Goal: Entertainment & Leisure: Consume media (video, audio)

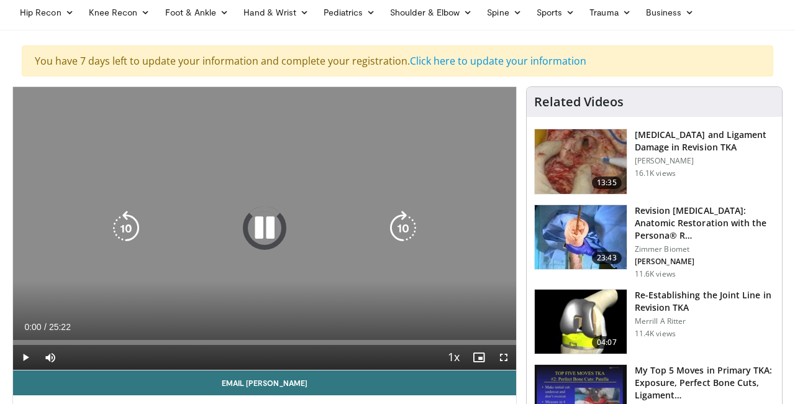
scroll to position [80, 0]
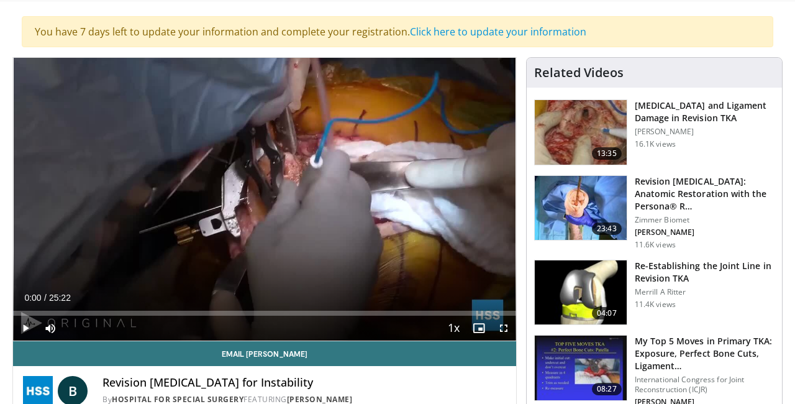
click at [27, 329] on span "Video Player" at bounding box center [25, 328] width 25 height 25
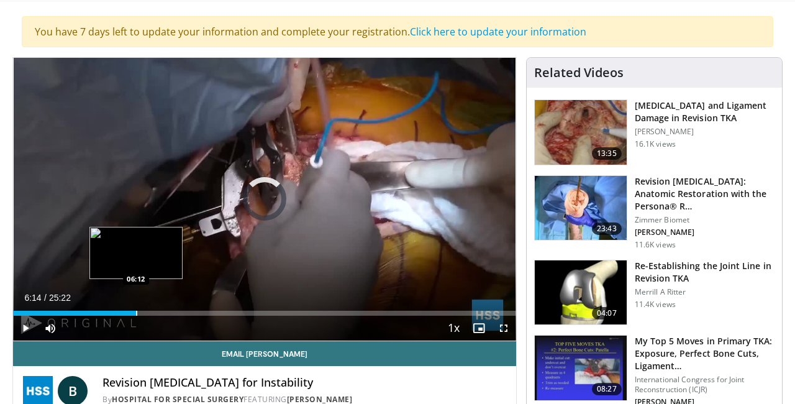
click at [137, 313] on div "Progress Bar" at bounding box center [136, 313] width 1 height 5
click at [113, 311] on div "Progress Bar" at bounding box center [113, 313] width 1 height 5
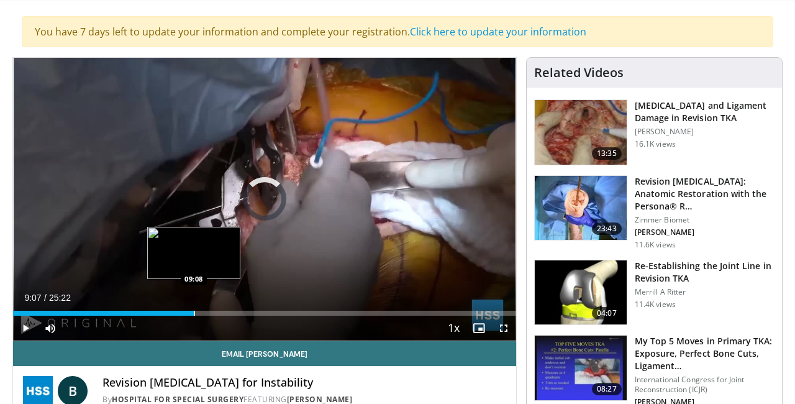
click at [194, 312] on div "Progress Bar" at bounding box center [194, 313] width 1 height 5
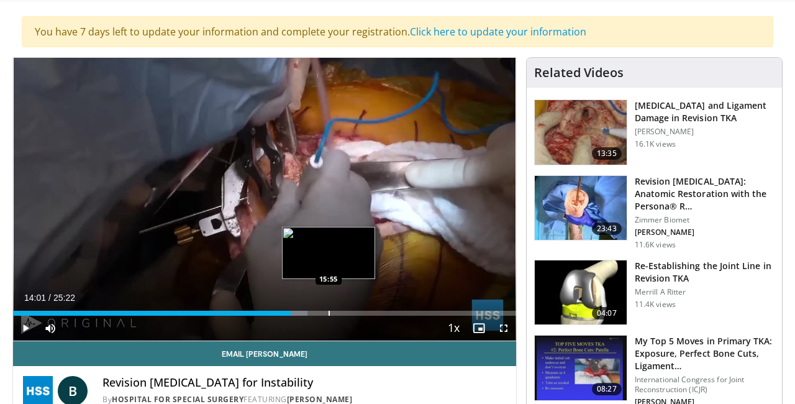
click at [329, 311] on div "Progress Bar" at bounding box center [329, 313] width 1 height 5
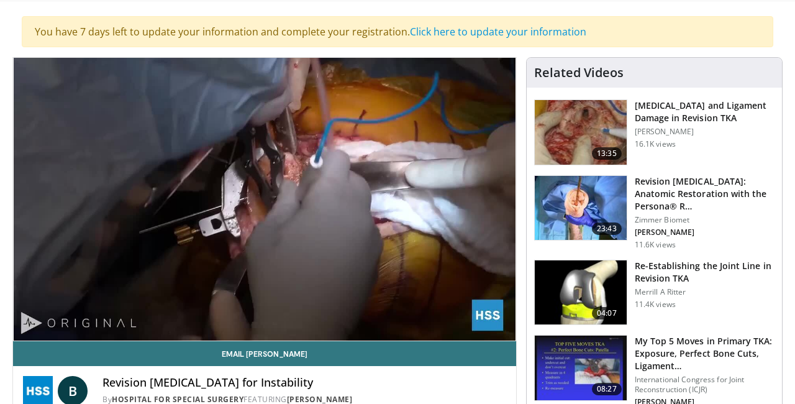
click at [580, 125] on img at bounding box center [581, 132] width 92 height 65
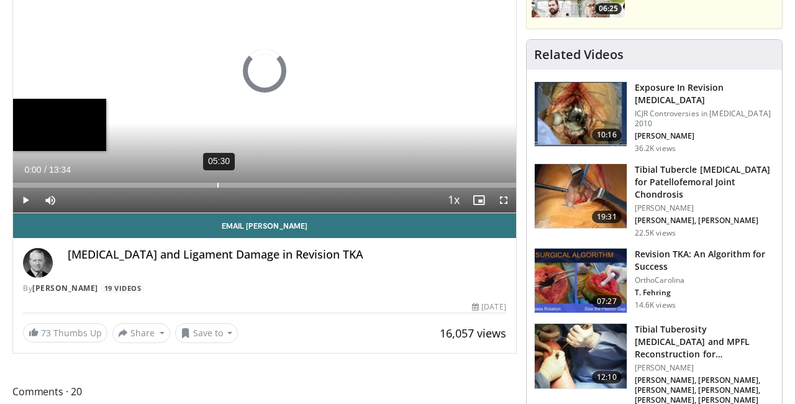
click at [217, 181] on div "Loaded : 0.00% 05:30 00:00" at bounding box center [264, 182] width 503 height 12
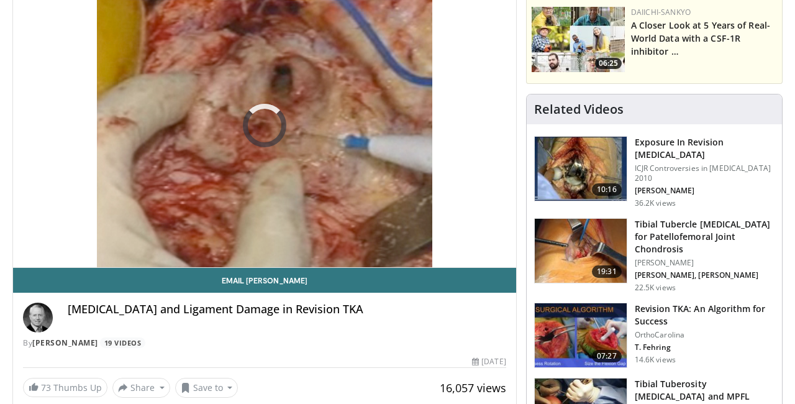
scroll to position [152, 0]
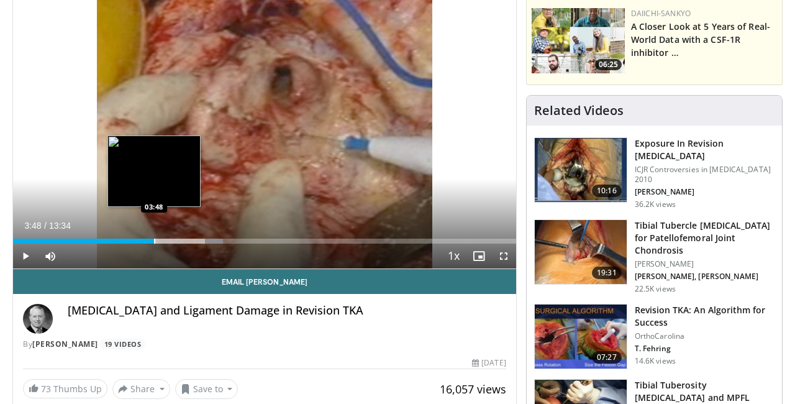
click at [154, 240] on div "Progress Bar" at bounding box center [154, 241] width 1 height 5
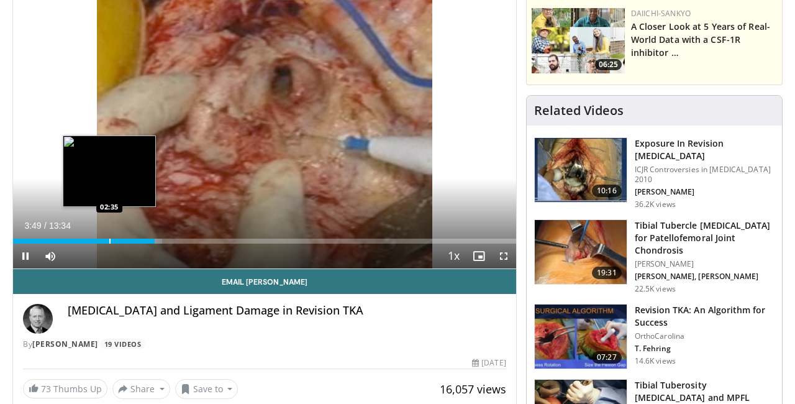
click at [109, 236] on div "Loaded : 29.69% 03:49 02:35" at bounding box center [264, 238] width 503 height 12
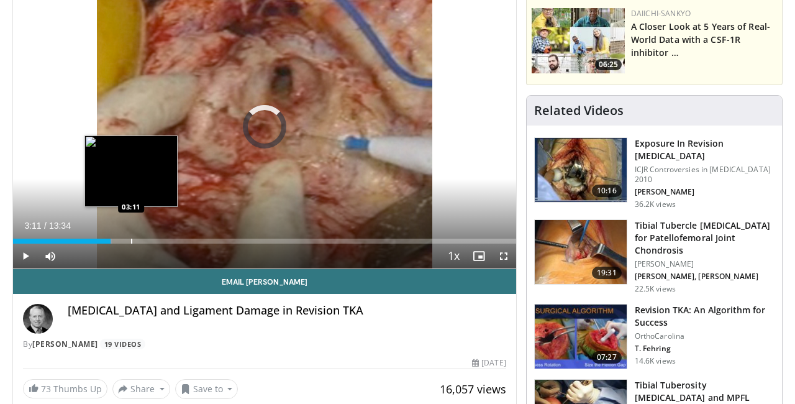
click at [131, 242] on div "Progress Bar" at bounding box center [131, 241] width 1 height 5
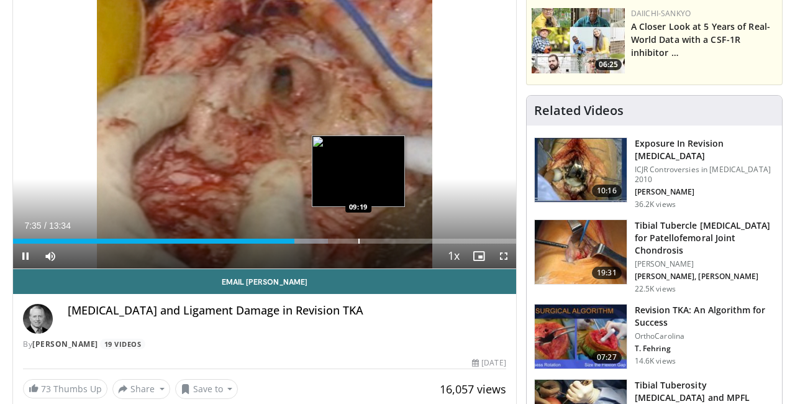
click at [358, 240] on div "Progress Bar" at bounding box center [358, 241] width 1 height 5
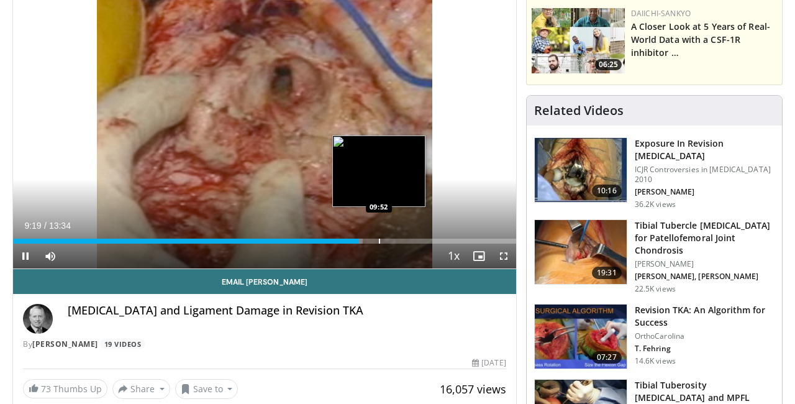
click at [380, 237] on video-js "**********" at bounding box center [264, 127] width 503 height 283
click at [387, 240] on div "Progress Bar" at bounding box center [387, 241] width 1 height 5
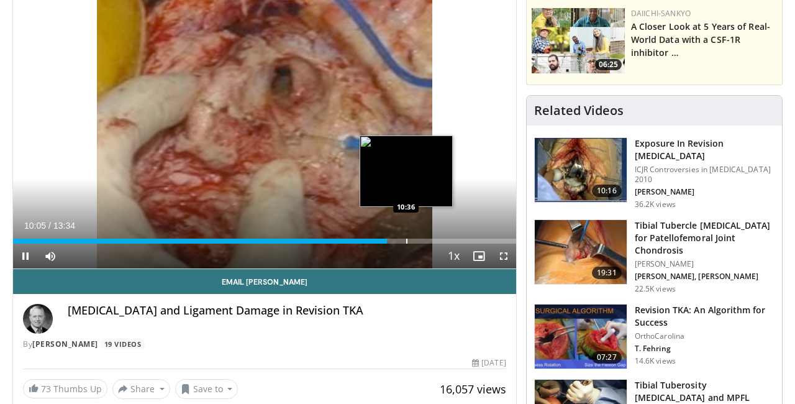
click at [406, 240] on div "Progress Bar" at bounding box center [406, 241] width 1 height 5
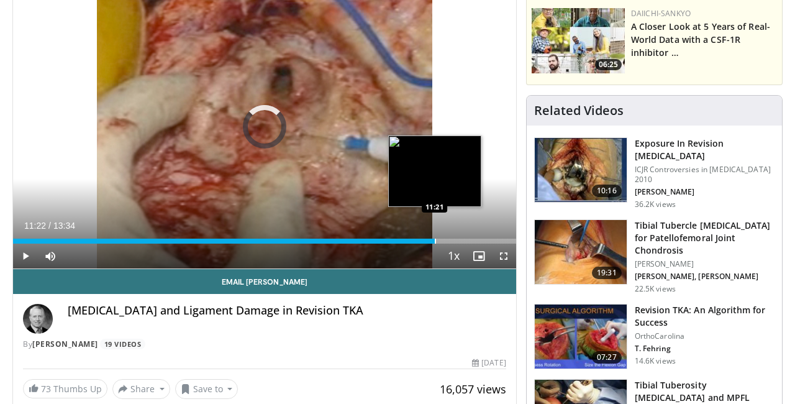
click at [435, 239] on div "Progress Bar" at bounding box center [435, 241] width 1 height 5
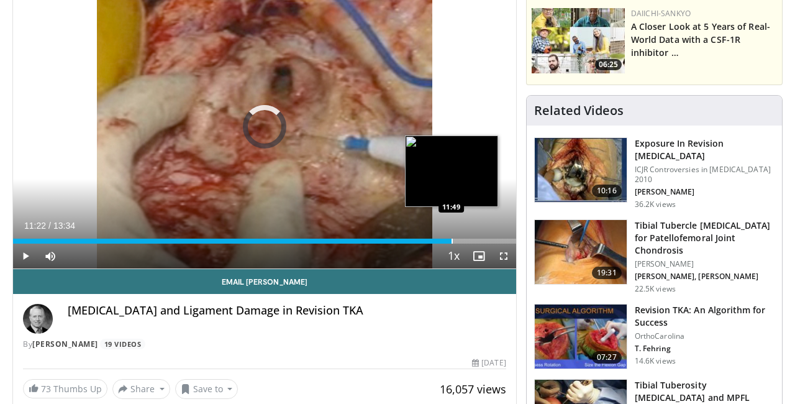
click at [452, 240] on div "Progress Bar" at bounding box center [452, 241] width 1 height 5
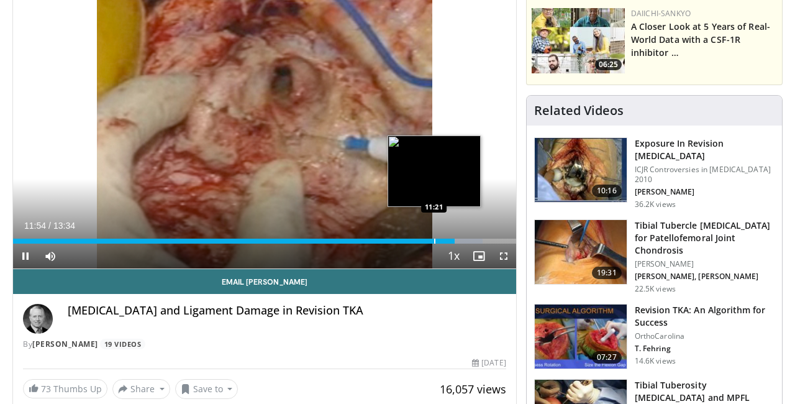
click at [434, 243] on div "Progress Bar" at bounding box center [434, 241] width 1 height 5
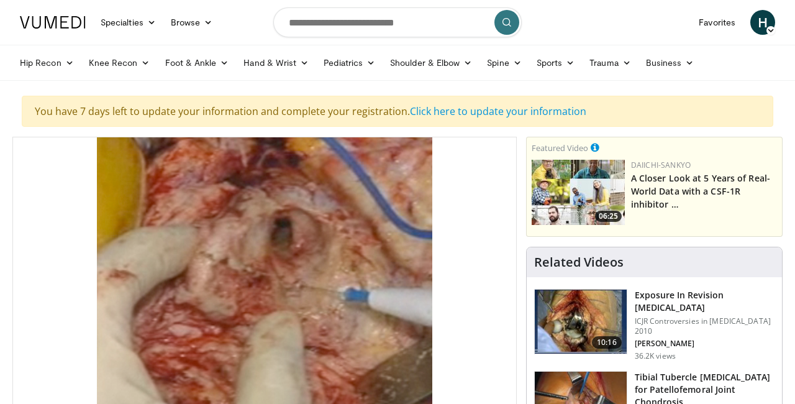
scroll to position [0, 0]
click at [418, 22] on input "Search topics, interventions" at bounding box center [397, 22] width 249 height 30
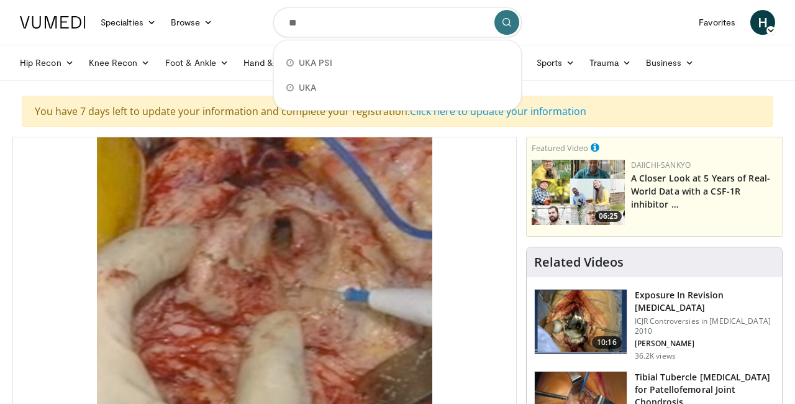
type input "***"
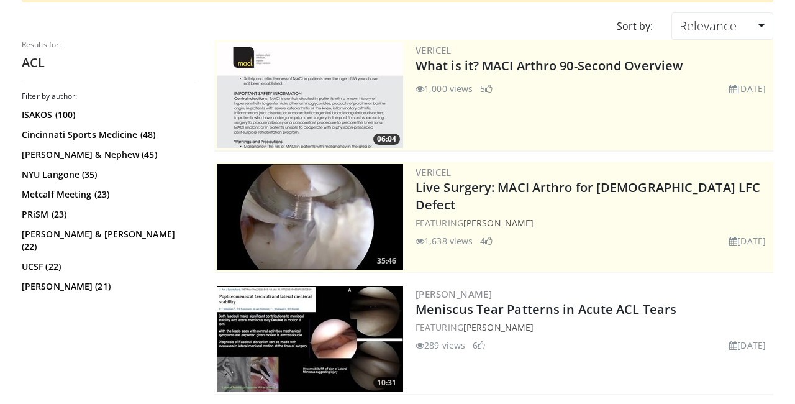
scroll to position [170, 0]
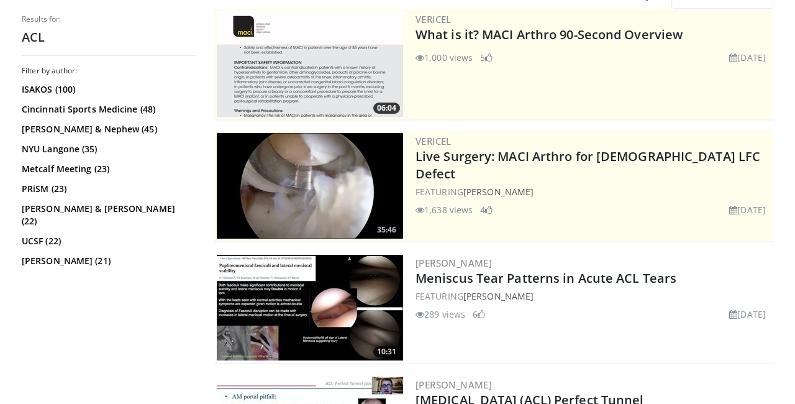
click at [352, 185] on img at bounding box center [310, 186] width 186 height 106
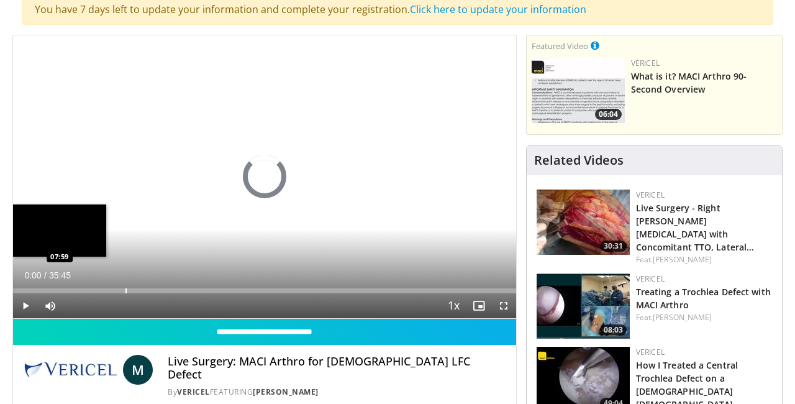
click at [126, 286] on div "Loaded : 0.46% 00:00 07:59" at bounding box center [264, 287] width 503 height 12
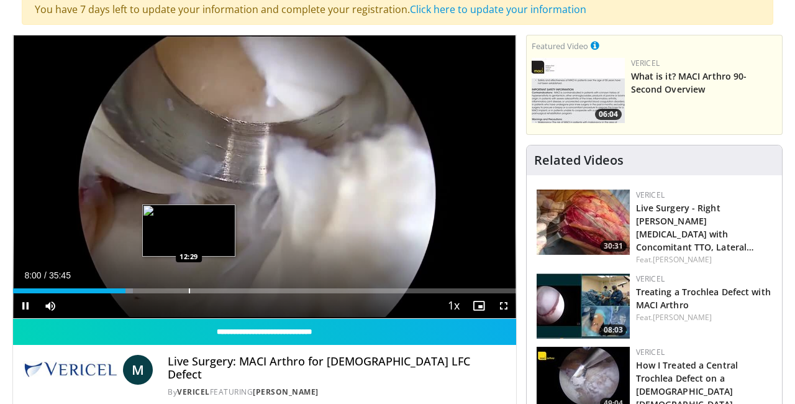
click at [189, 293] on div "Progress Bar" at bounding box center [189, 290] width 1 height 5
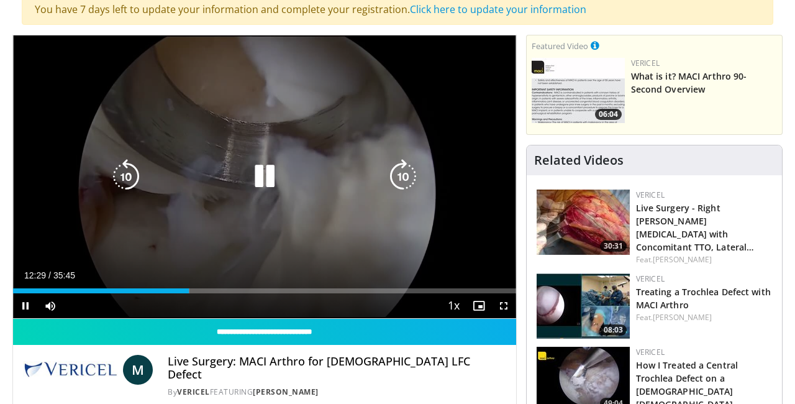
click at [214, 293] on div "Loaded : 35.07% 12:29 12:29" at bounding box center [264, 290] width 503 height 5
click at [265, 177] on icon "Video Player" at bounding box center [264, 176] width 35 height 35
